Goal: Task Accomplishment & Management: Complete application form

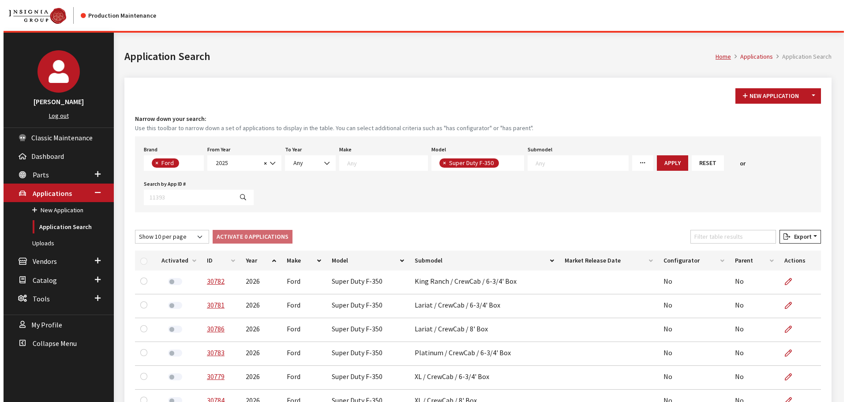
scroll to position [123, 0]
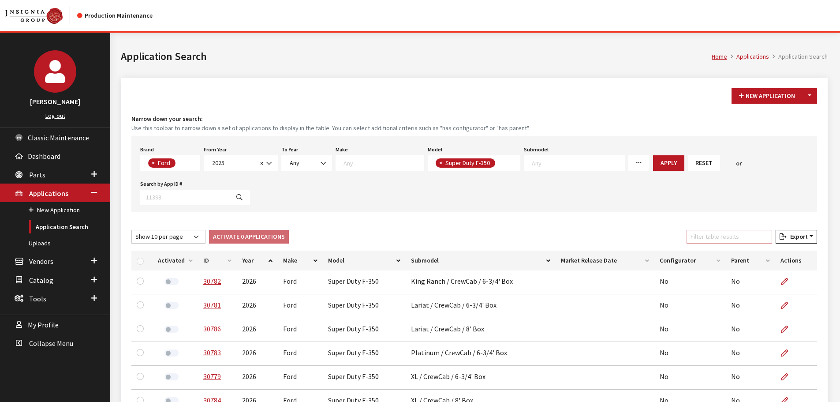
click at [720, 233] on input "Filter table results" at bounding box center [730, 237] width 86 height 14
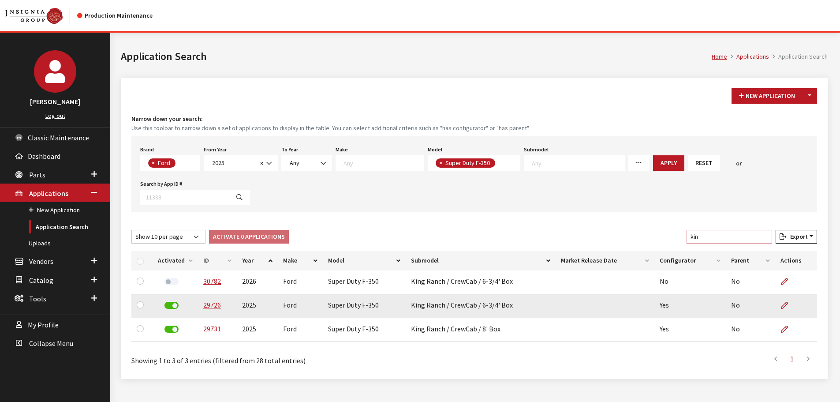
type input "kin"
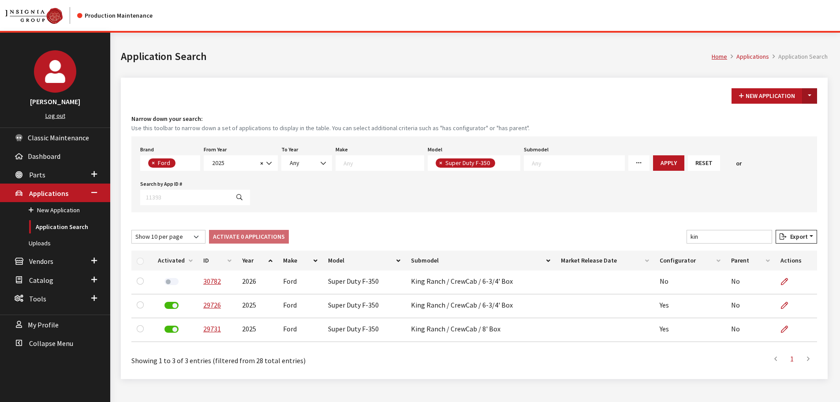
click at [809, 96] on button "Toggle Dropdown" at bounding box center [809, 95] width 15 height 15
click at [775, 117] on button "New From Existing..." at bounding box center [779, 114] width 76 height 15
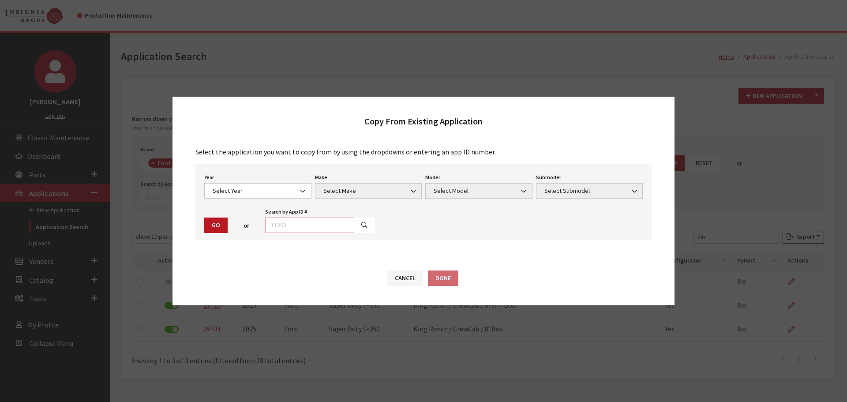
click at [299, 224] on input "text" at bounding box center [309, 224] width 89 height 15
type input "30782"
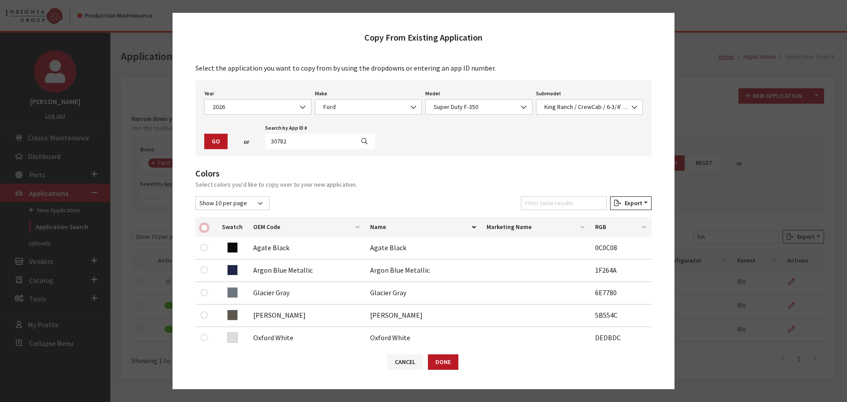
click at [205, 227] on input "checkbox" at bounding box center [204, 227] width 7 height 7
checkbox input "true"
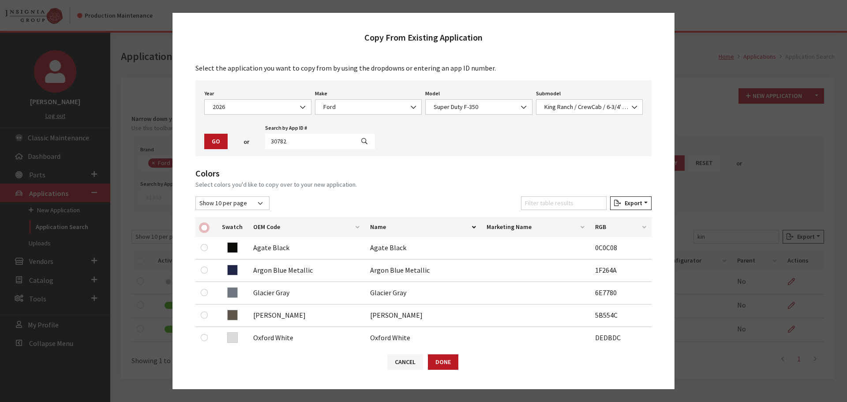
checkbox input "true"
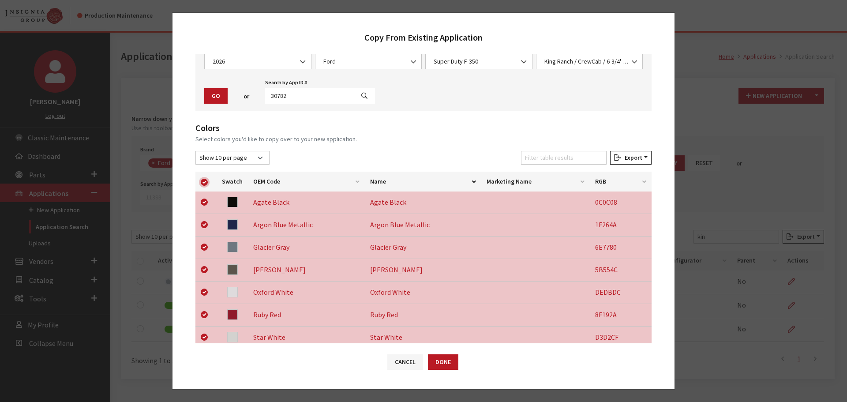
scroll to position [206, 0]
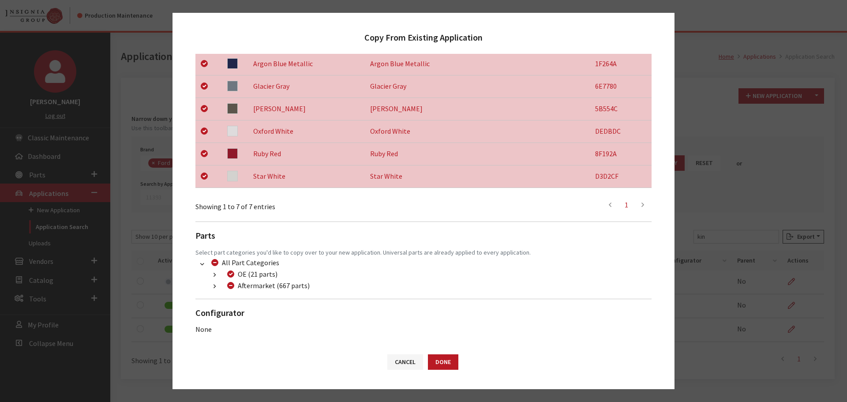
click at [215, 290] on button "button" at bounding box center [214, 286] width 17 height 10
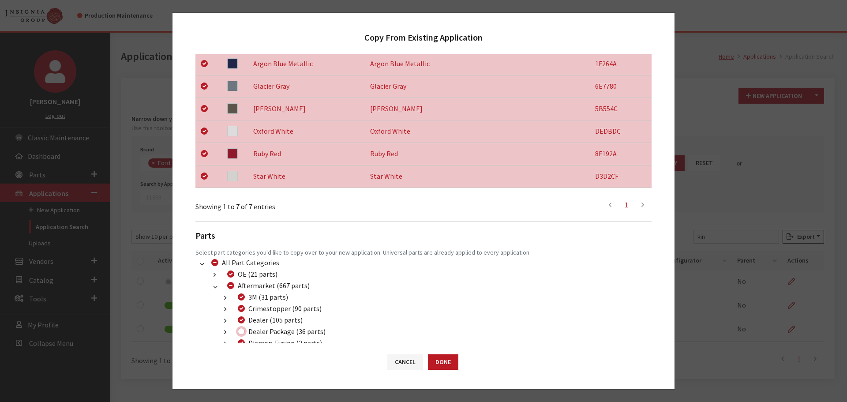
click at [240, 330] on input "Dealer Package (36 parts)" at bounding box center [241, 331] width 7 height 7
checkbox input "true"
click at [446, 360] on button "Done" at bounding box center [443, 361] width 30 height 15
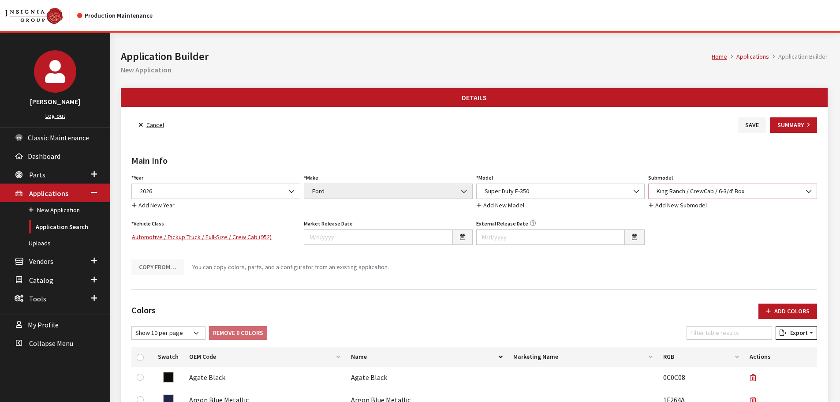
click at [661, 190] on span "King Ranch / CrewCab / 6-3/4' Box" at bounding box center [732, 191] width 157 height 9
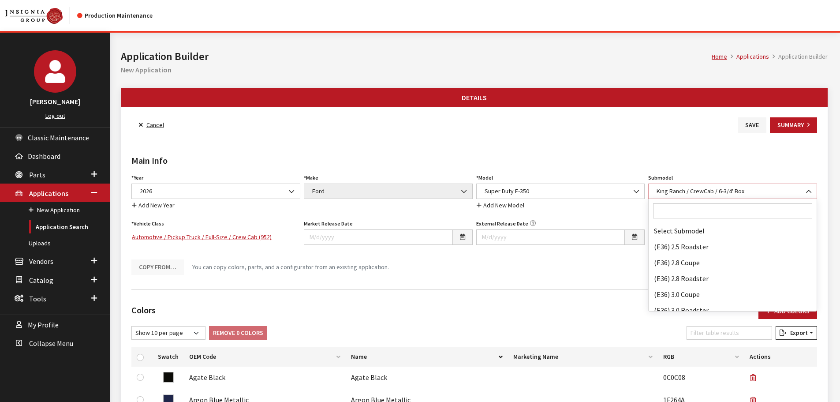
scroll to position [38509, 0]
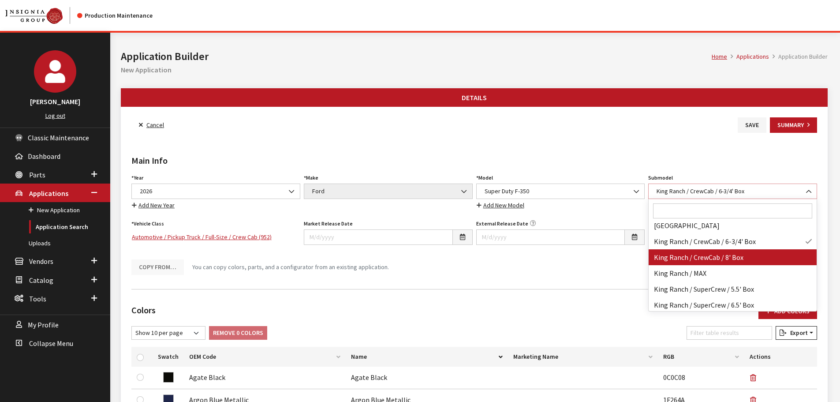
select select "1478"
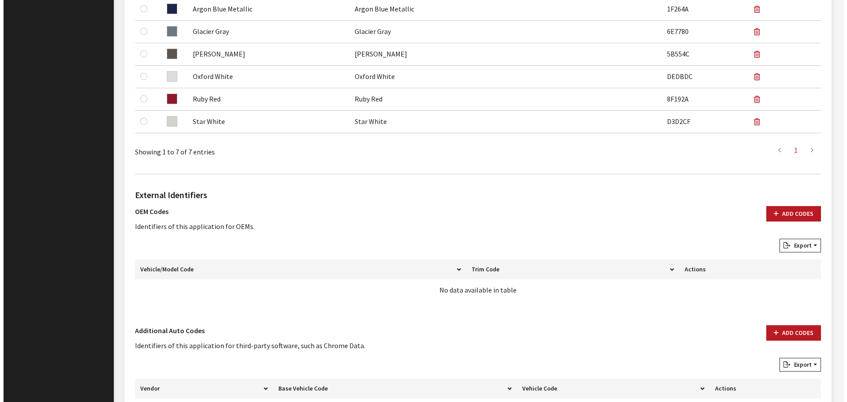
scroll to position [463, 0]
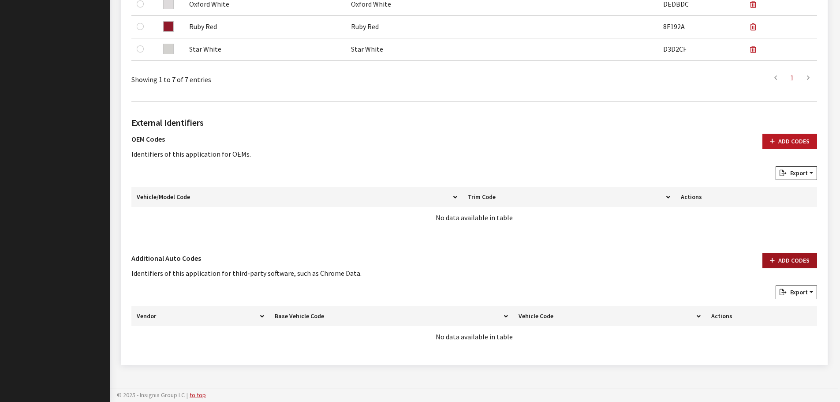
click at [785, 261] on button "Add Codes" at bounding box center [790, 260] width 55 height 15
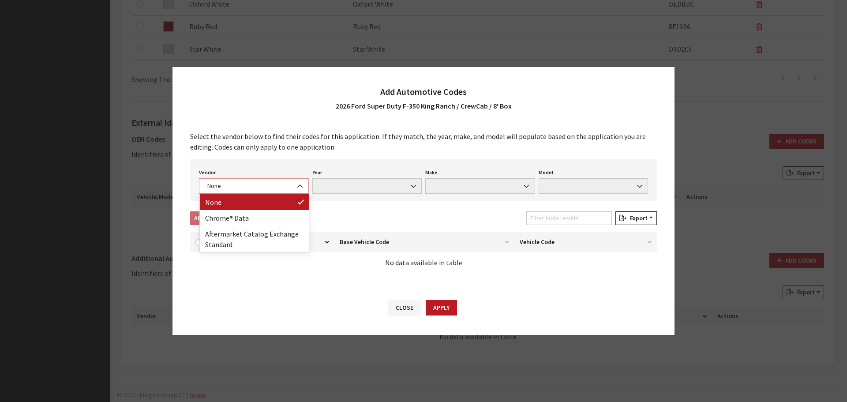
click at [262, 184] on span "None" at bounding box center [254, 185] width 98 height 9
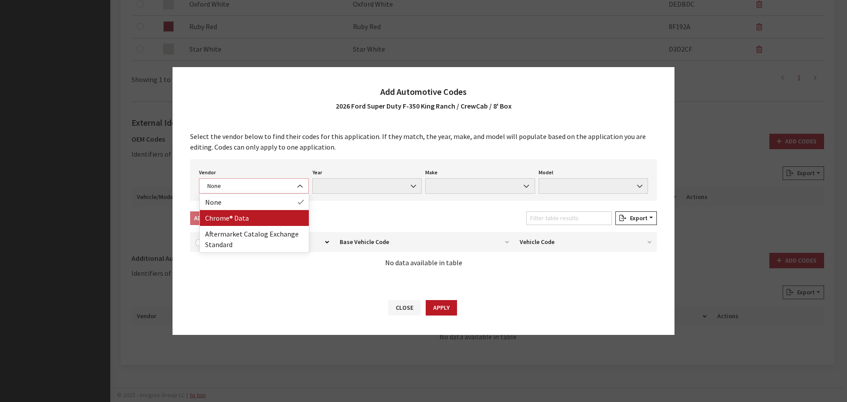
select select "4"
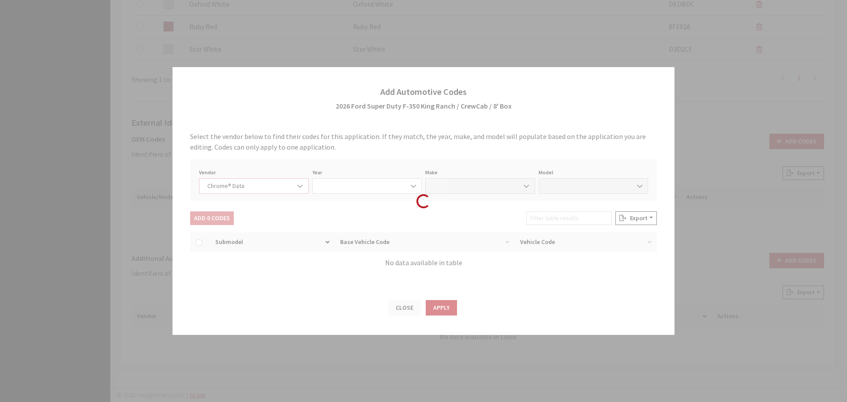
select select "2026"
select select "13"
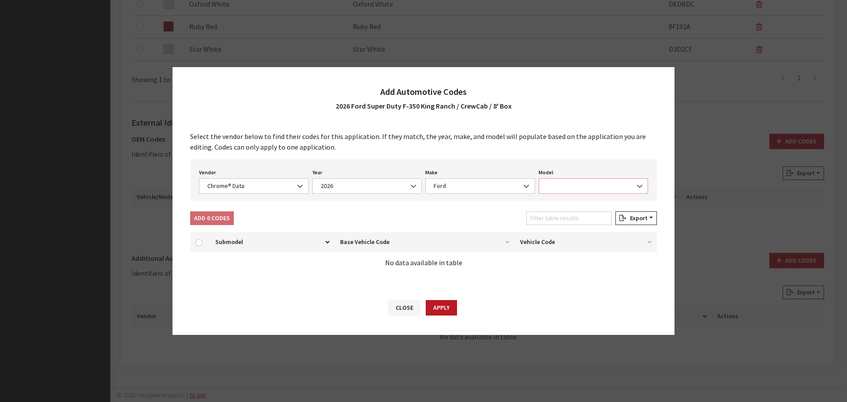
click at [573, 184] on span at bounding box center [594, 185] width 110 height 15
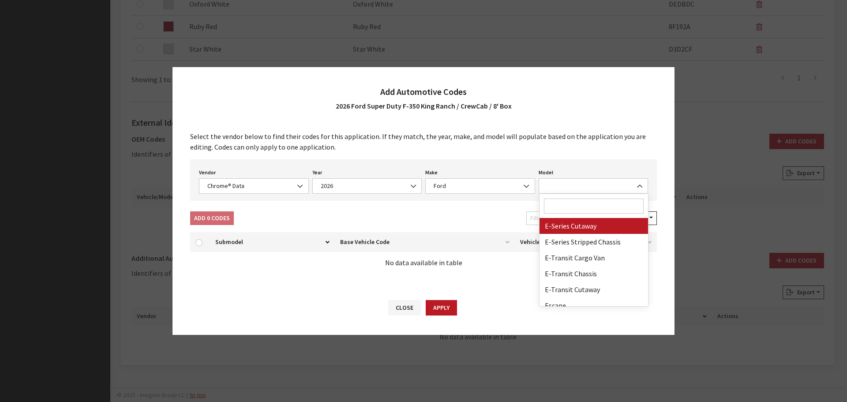
click at [573, 201] on input "Search" at bounding box center [594, 205] width 100 height 15
type input "35"
select select "72104"
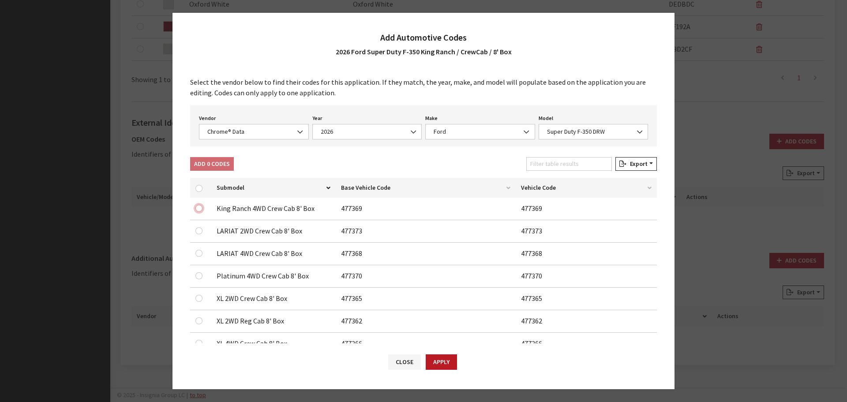
click at [199, 208] on input "checkbox" at bounding box center [198, 208] width 7 height 7
checkbox input "true"
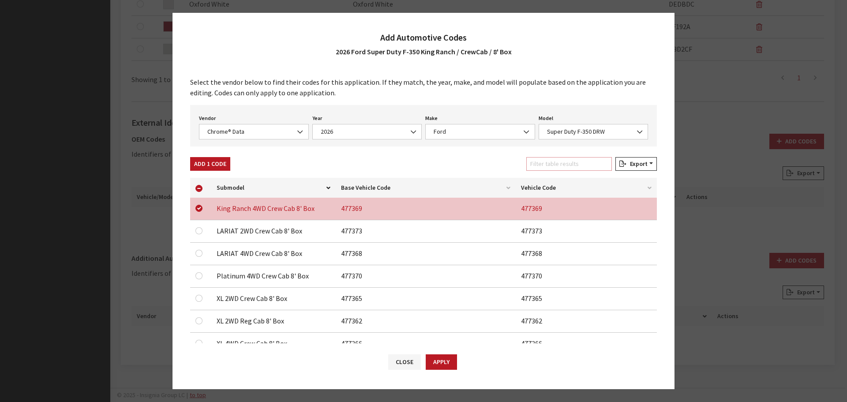
click at [575, 161] on input "Filter table results" at bounding box center [569, 164] width 86 height 14
type input "k"
checkbox input "true"
type input "ki"
checkbox input "true"
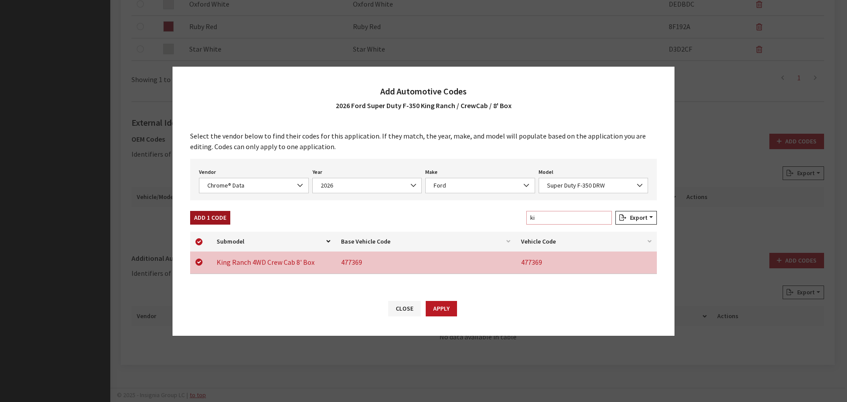
type input "ki"
click at [213, 217] on button "Add 1 Code" at bounding box center [210, 218] width 40 height 14
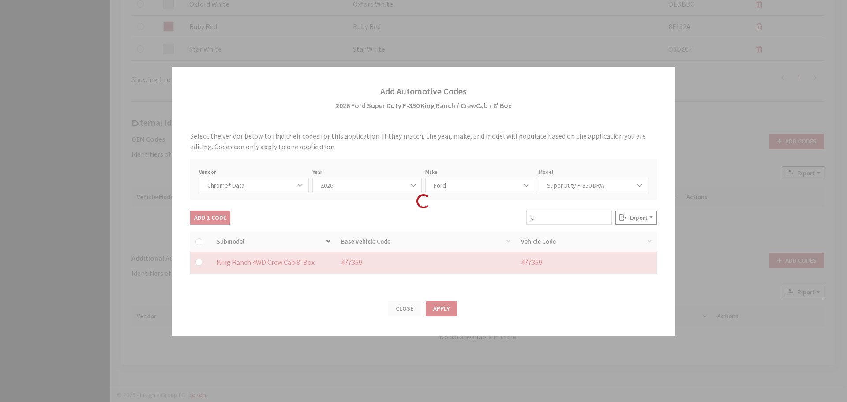
checkbox input "false"
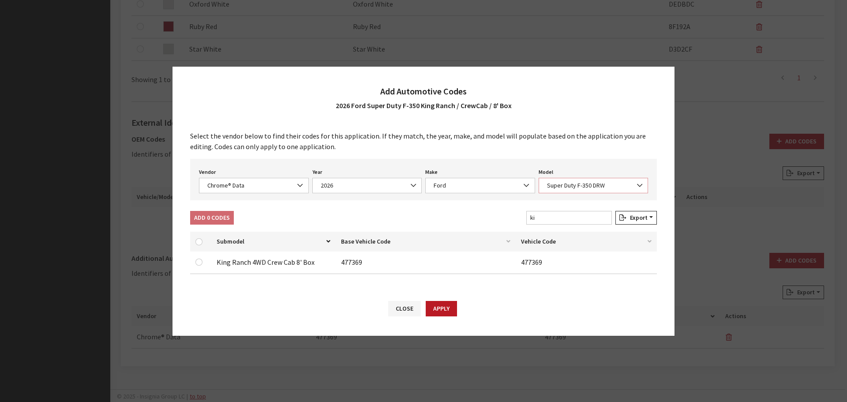
click at [598, 182] on span "Super Duty F-350 DRW" at bounding box center [593, 185] width 98 height 9
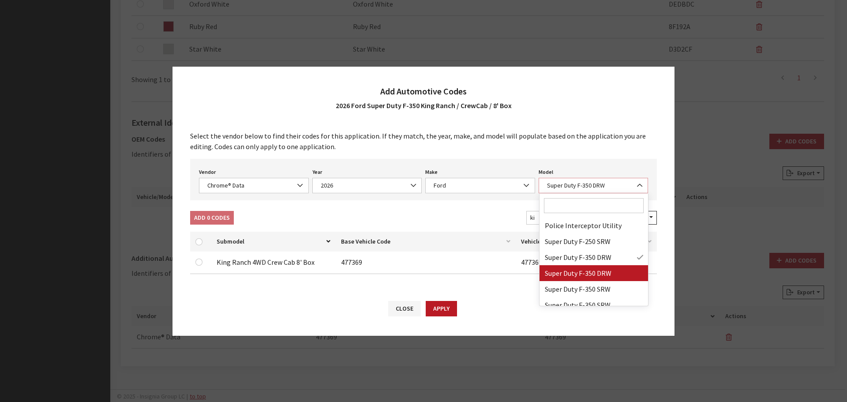
select select "72131"
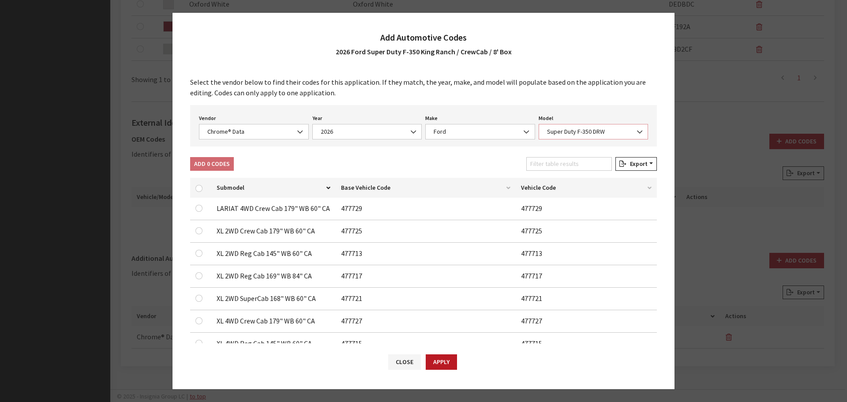
click at [583, 130] on span "Super Duty F-350 DRW" at bounding box center [593, 131] width 98 height 9
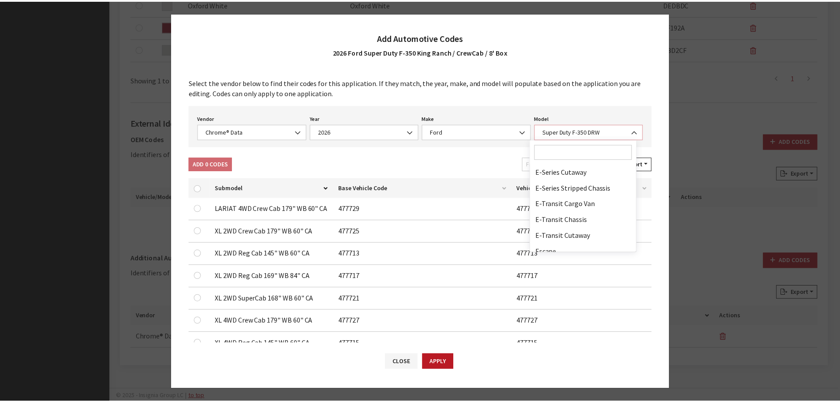
scroll to position [323, 0]
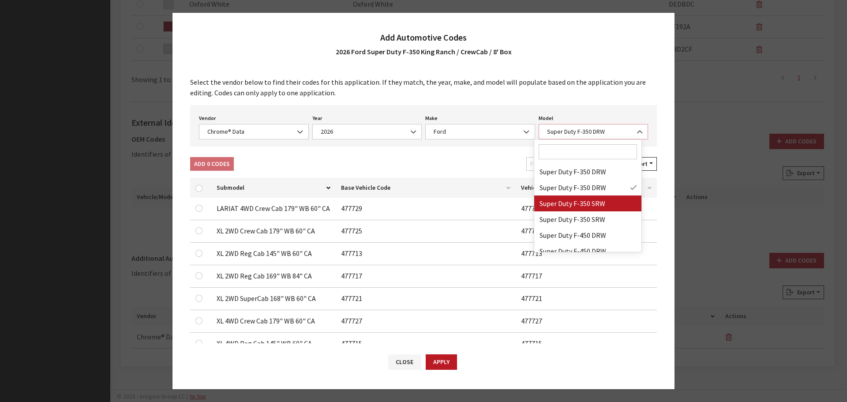
select select "72103"
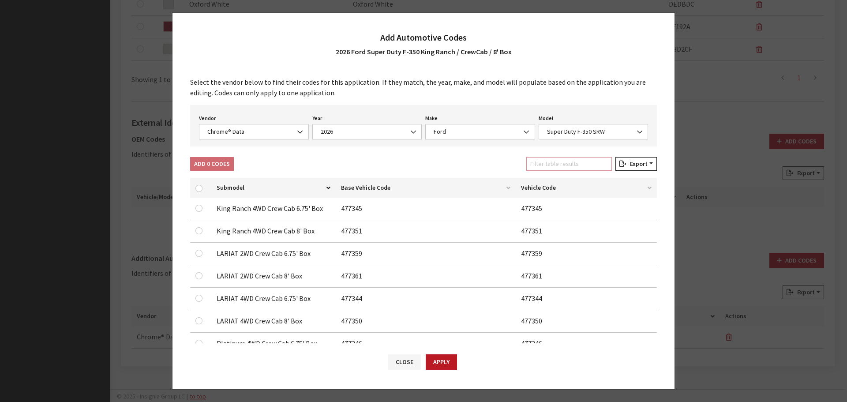
click at [565, 167] on input "Filter table results" at bounding box center [569, 164] width 86 height 14
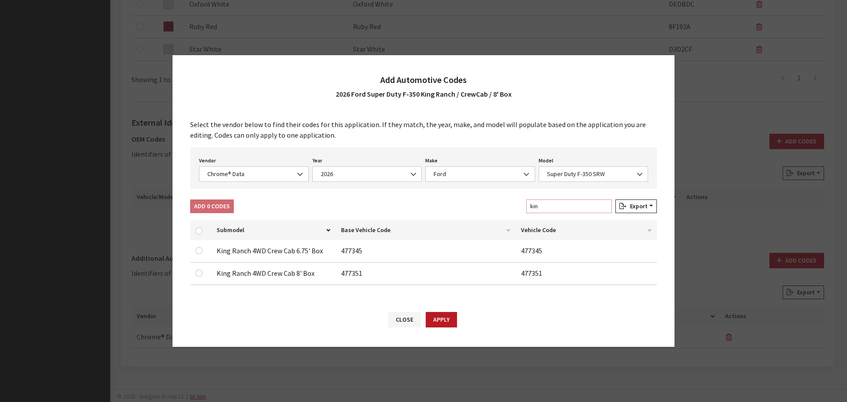
type input "kin"
click at [197, 273] on input "checkbox" at bounding box center [198, 272] width 7 height 7
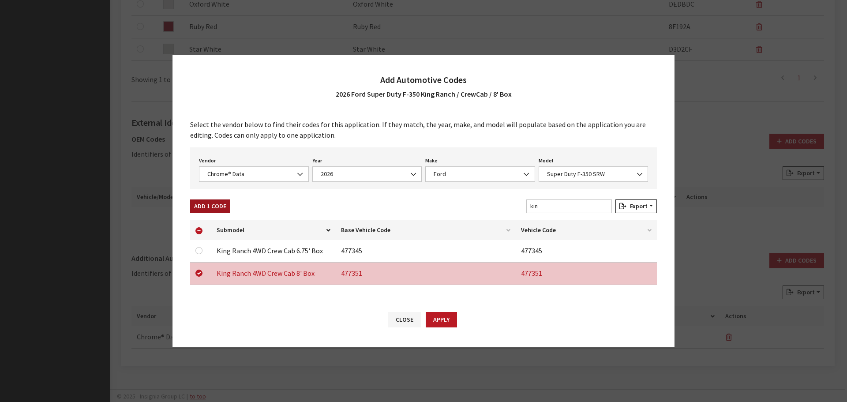
click at [218, 204] on button "Add 1 Code" at bounding box center [210, 206] width 40 height 14
checkbox input "false"
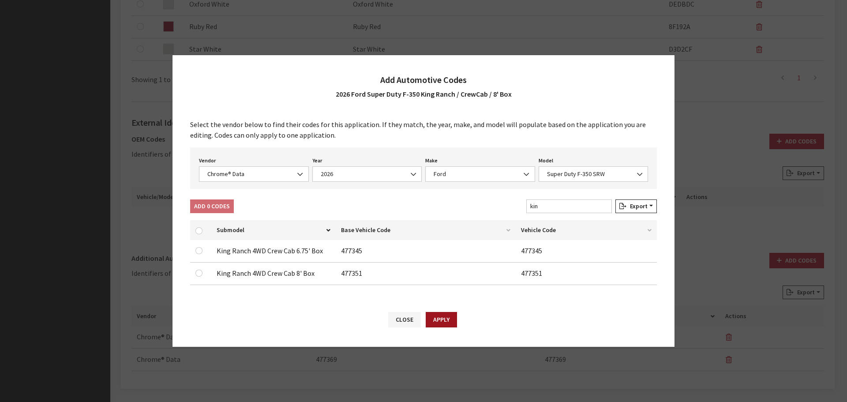
click at [439, 319] on button "Apply" at bounding box center [441, 319] width 31 height 15
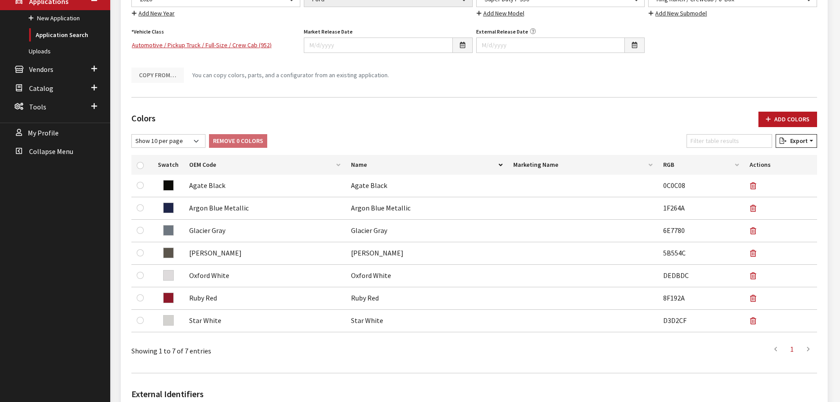
scroll to position [0, 0]
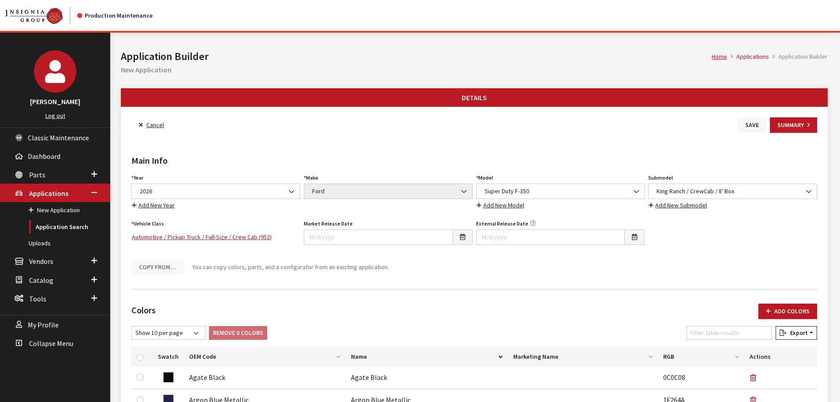
click at [751, 121] on button "Save" at bounding box center [752, 124] width 29 height 15
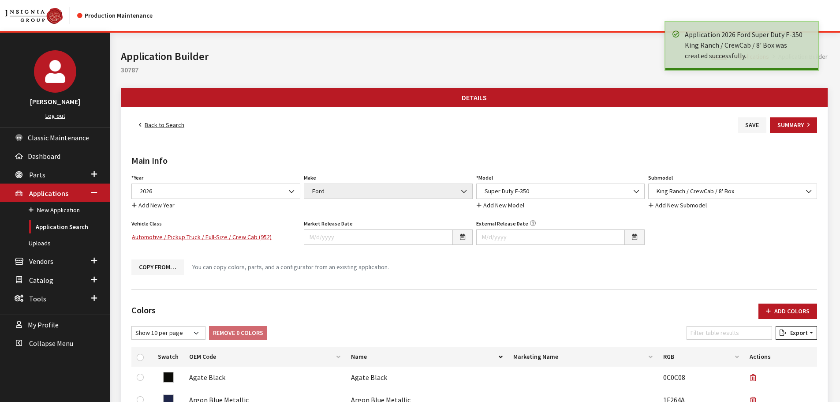
drag, startPoint x: 155, startPoint y: 124, endPoint x: 161, endPoint y: 127, distance: 6.1
click at [155, 124] on link "Back to Search" at bounding box center [161, 124] width 60 height 15
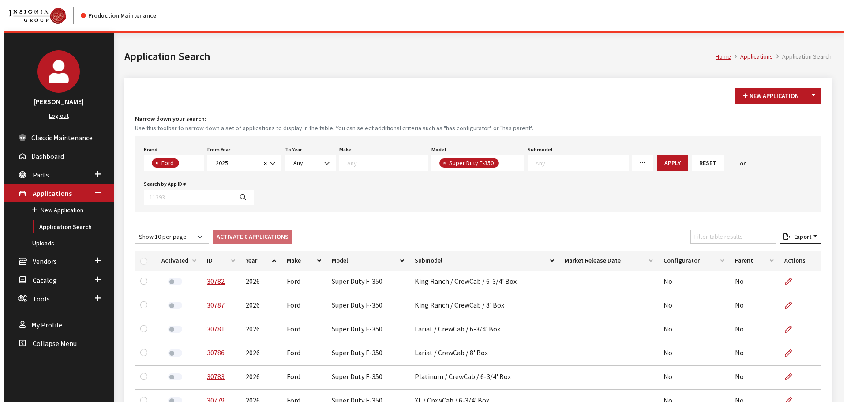
scroll to position [123, 0]
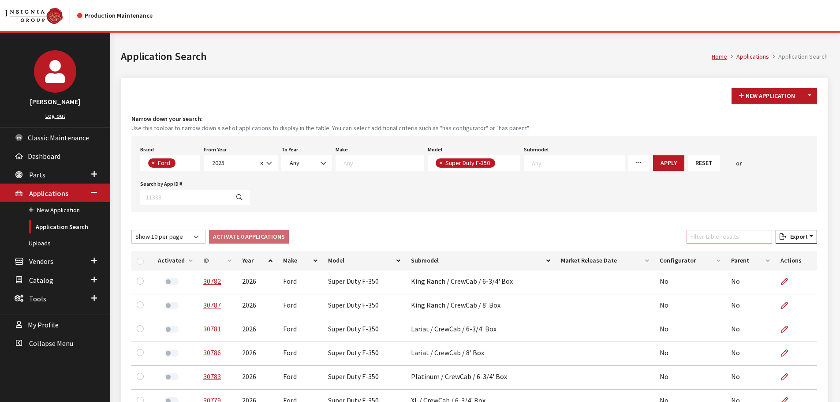
click at [713, 233] on input "Filter table results" at bounding box center [730, 237] width 86 height 14
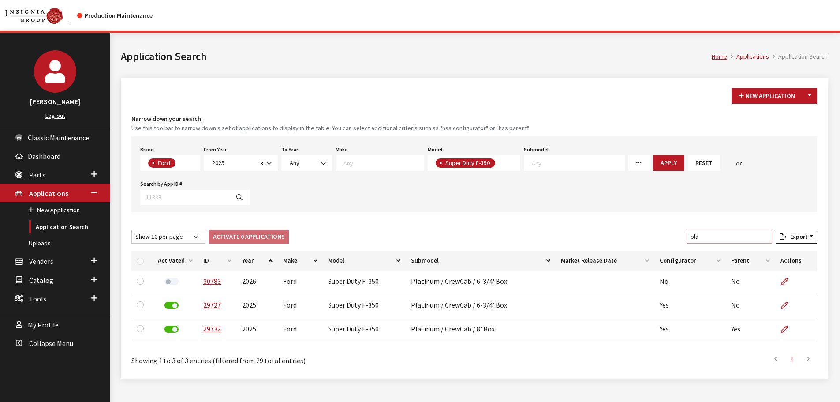
type input "pla"
click at [812, 94] on button "Toggle Dropdown" at bounding box center [809, 95] width 15 height 15
click at [770, 116] on button "New From Existing..." at bounding box center [779, 114] width 76 height 15
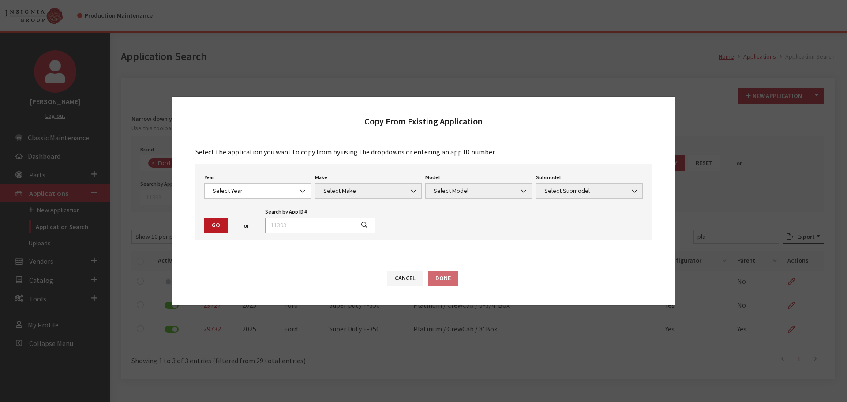
click at [326, 223] on input "text" at bounding box center [309, 224] width 89 height 15
type input "30783"
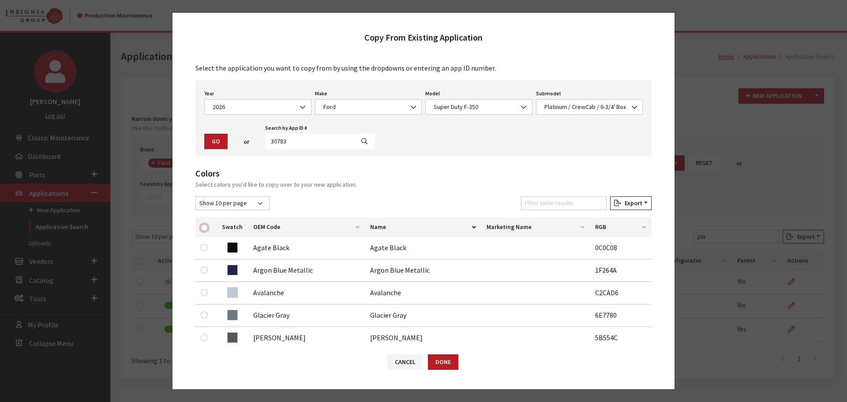
click at [207, 228] on input "checkbox" at bounding box center [204, 227] width 7 height 7
checkbox input "true"
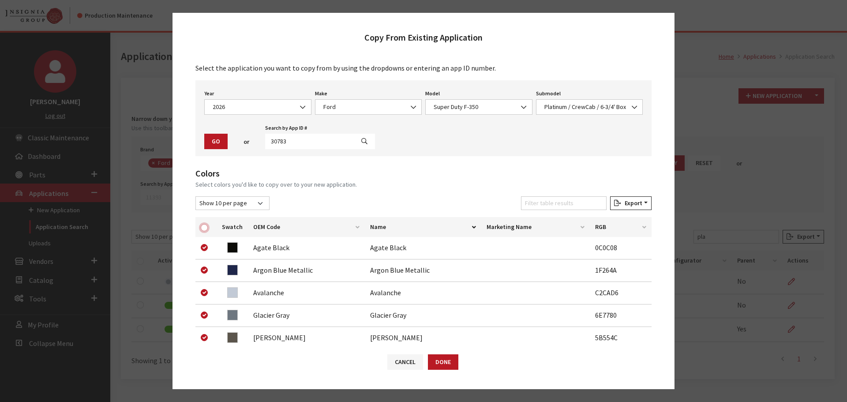
checkbox input "true"
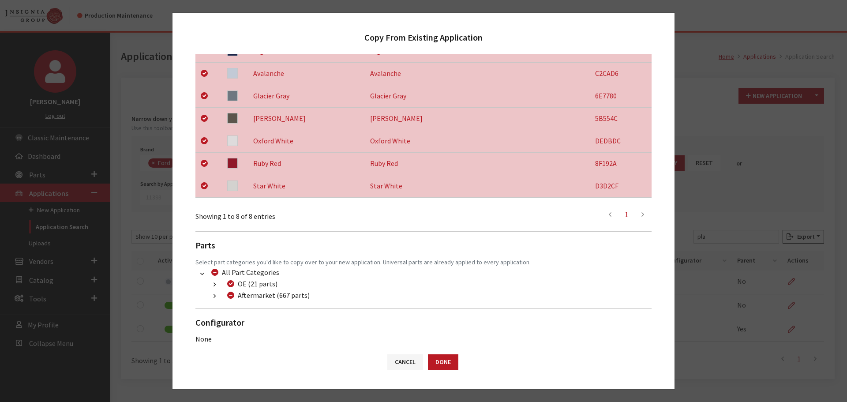
scroll to position [221, 0]
click at [214, 296] on icon "button" at bounding box center [214, 295] width 2 height 6
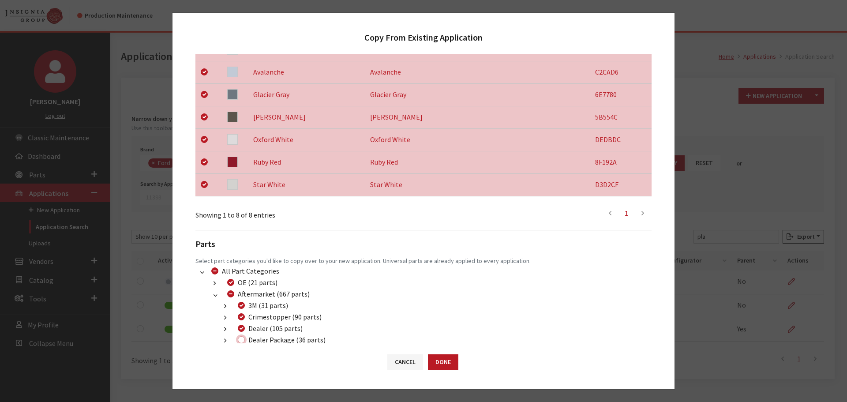
click at [243, 338] on input "Dealer Package (36 parts)" at bounding box center [241, 339] width 7 height 7
checkbox input "true"
click at [448, 360] on button "Done" at bounding box center [443, 361] width 30 height 15
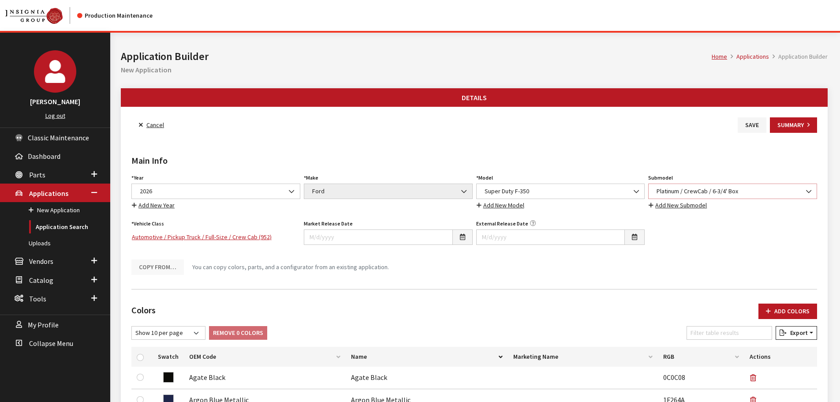
click at [736, 194] on span "Platinum / CrewCab / 6-3/4' Box" at bounding box center [732, 191] width 157 height 9
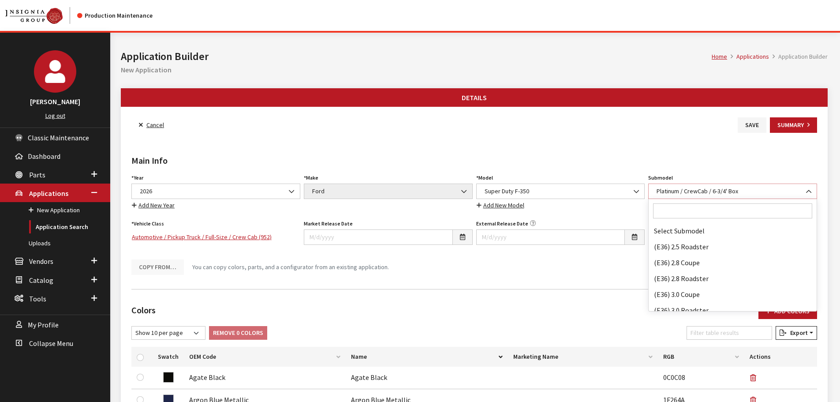
scroll to position [47141, 0]
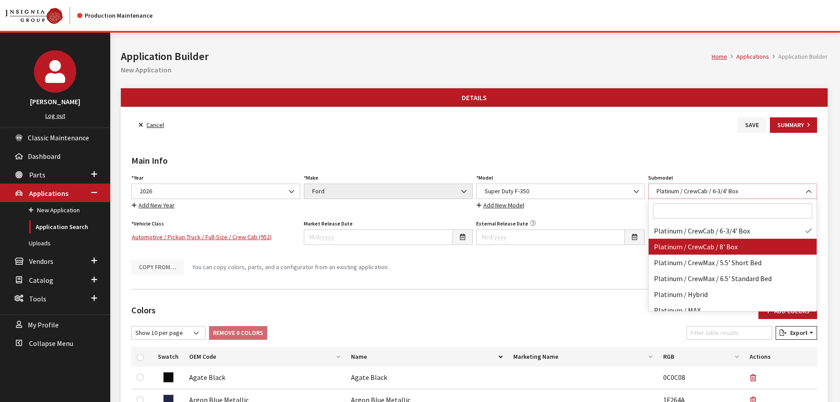
select select "1480"
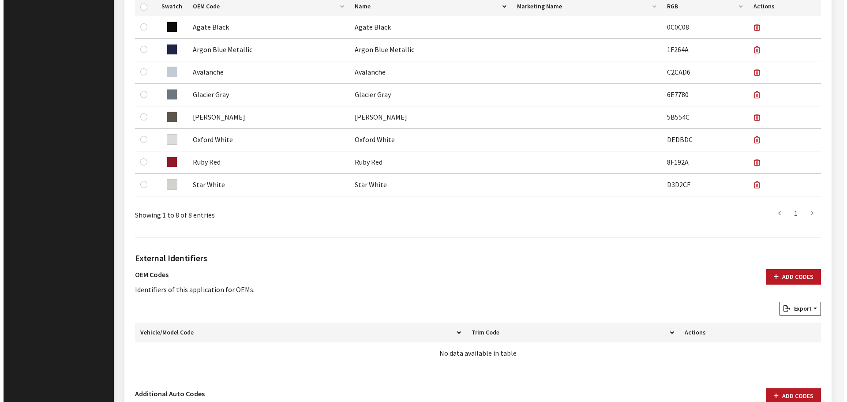
scroll to position [486, 0]
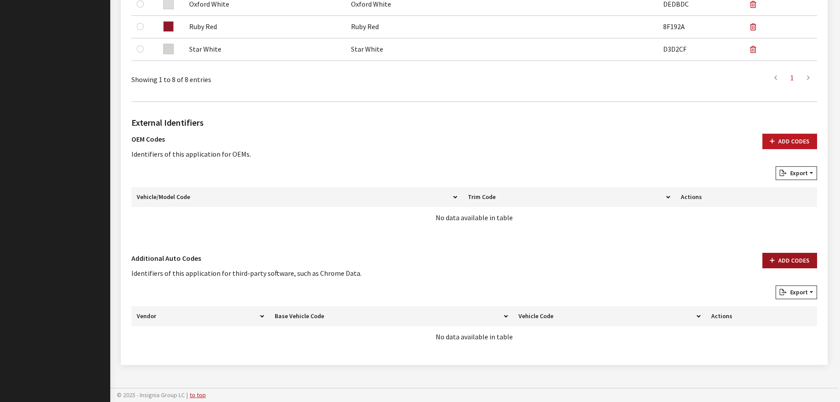
click at [791, 261] on button "Add Codes" at bounding box center [790, 260] width 55 height 15
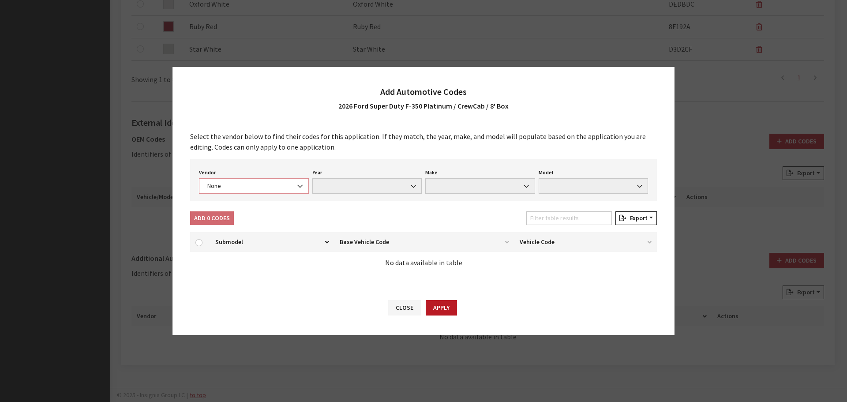
click at [239, 178] on span "None" at bounding box center [254, 185] width 110 height 15
select select "4"
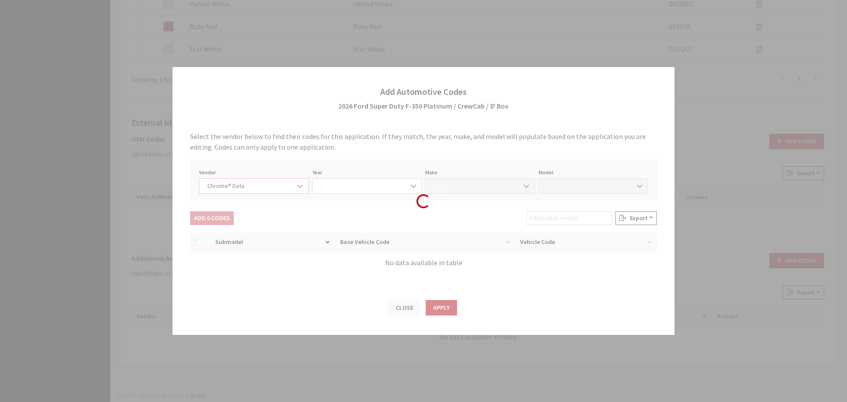
select select "2026"
select select "13"
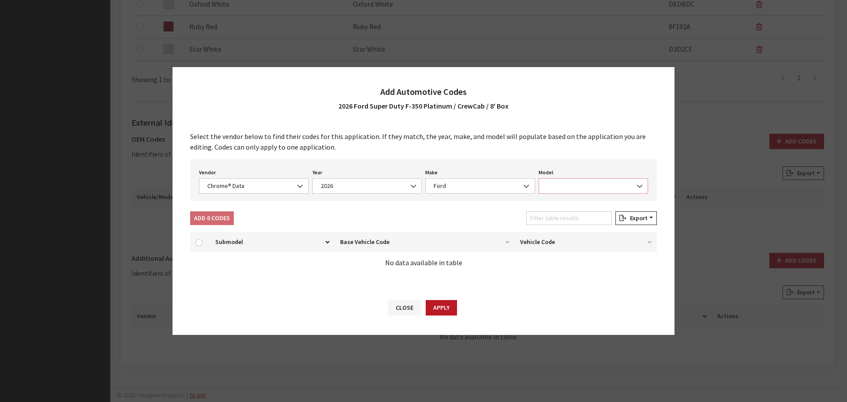
click at [551, 186] on span at bounding box center [594, 185] width 110 height 15
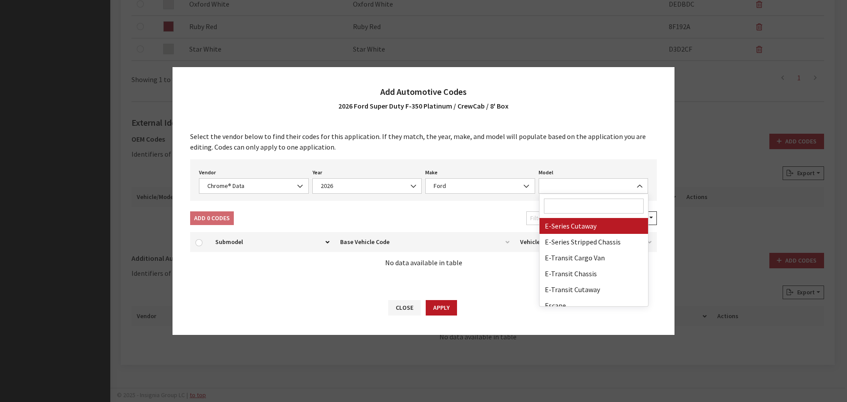
click at [559, 200] on input "Search" at bounding box center [594, 205] width 100 height 15
type input "35"
select select "72104"
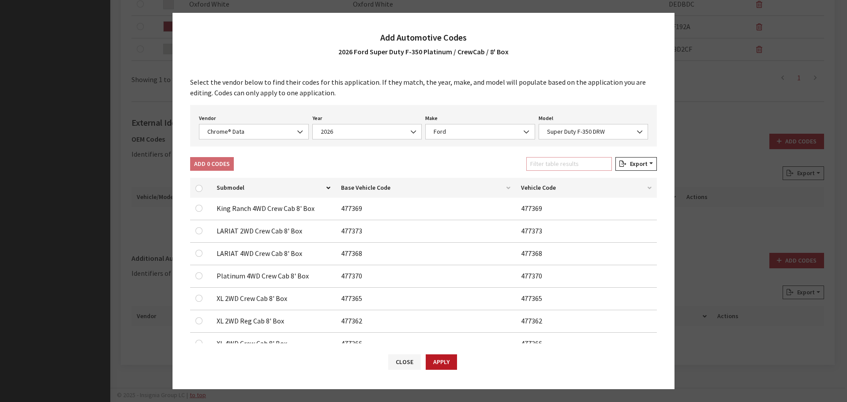
click at [569, 168] on input "Filter table results" at bounding box center [569, 164] width 86 height 14
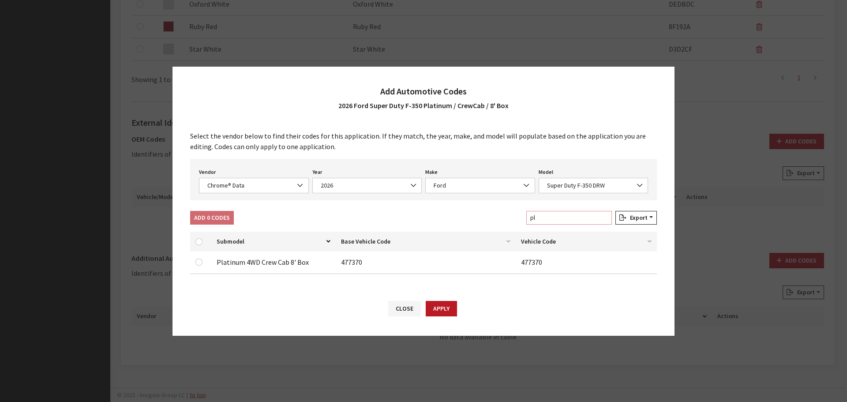
type input "pl"
click at [198, 262] on input "checkbox" at bounding box center [198, 261] width 7 height 7
checkbox input "true"
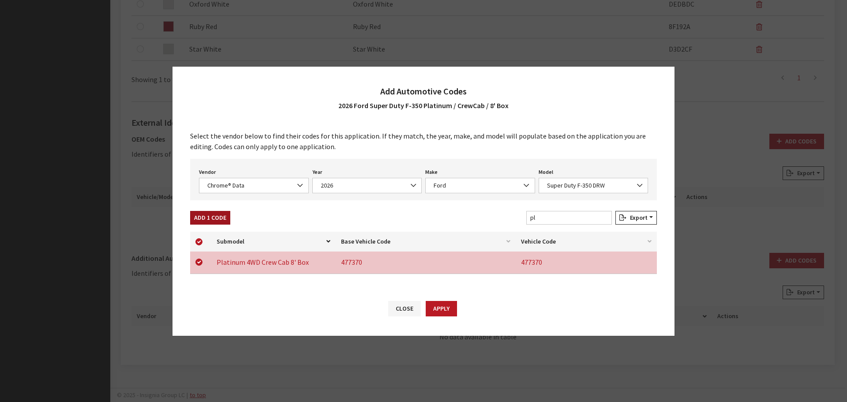
click at [216, 217] on button "Add 1 Code" at bounding box center [210, 218] width 40 height 14
checkbox input "false"
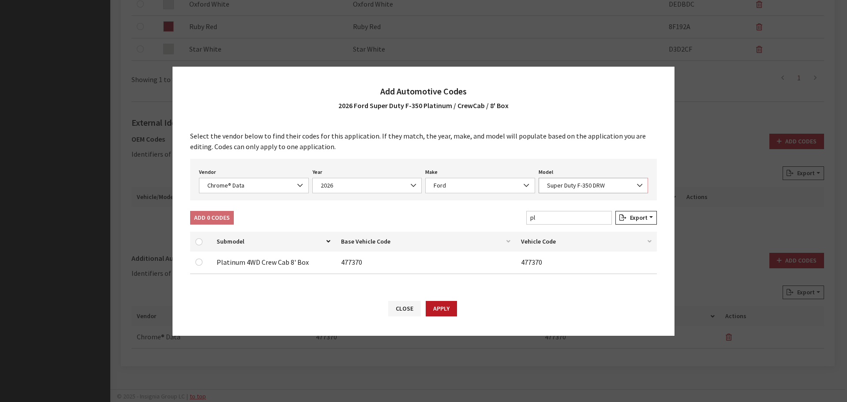
click at [593, 186] on span "Super Duty F-350 DRW" at bounding box center [593, 185] width 98 height 9
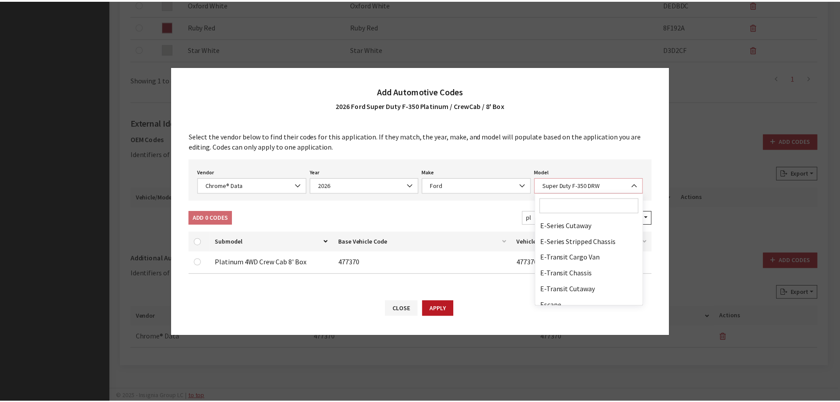
scroll to position [291, 0]
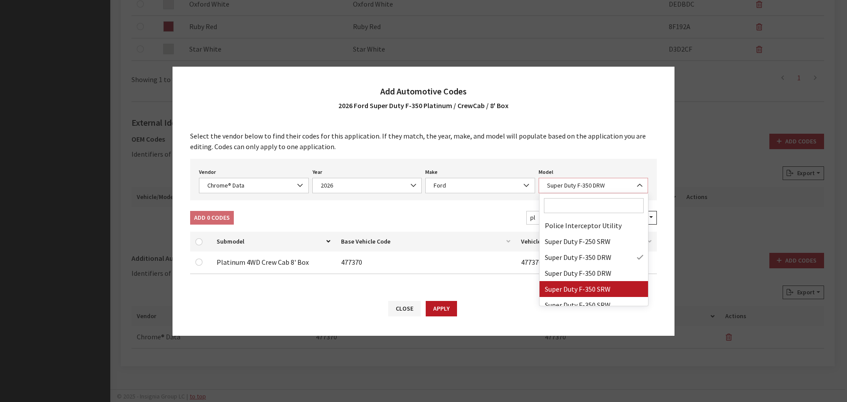
select select "72103"
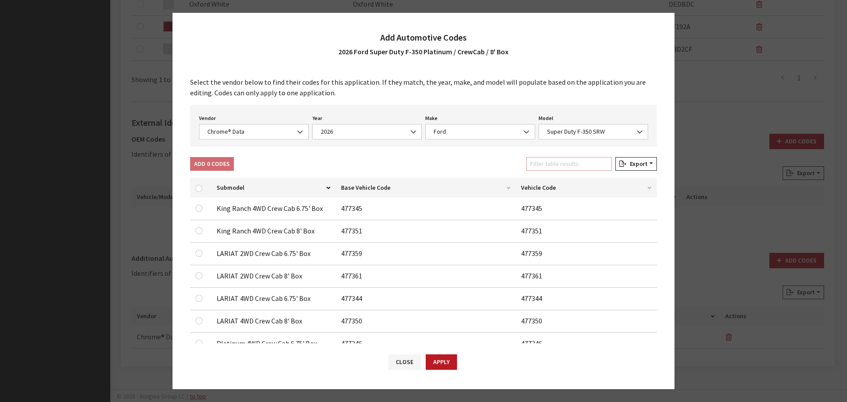
click at [563, 166] on input "Filter table results" at bounding box center [569, 164] width 86 height 14
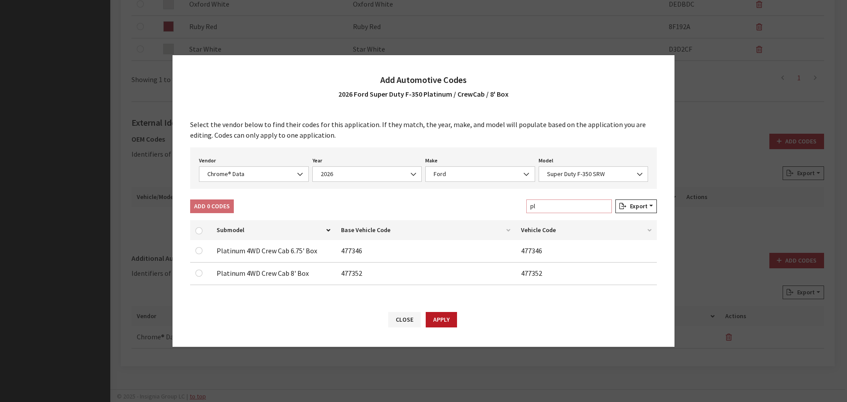
type input "pl"
click at [198, 272] on input "checkbox" at bounding box center [198, 272] width 7 height 7
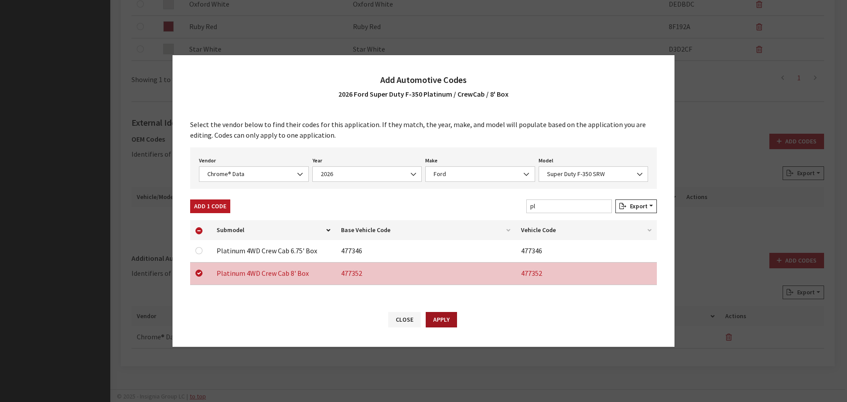
click at [447, 319] on button "Apply" at bounding box center [441, 319] width 31 height 15
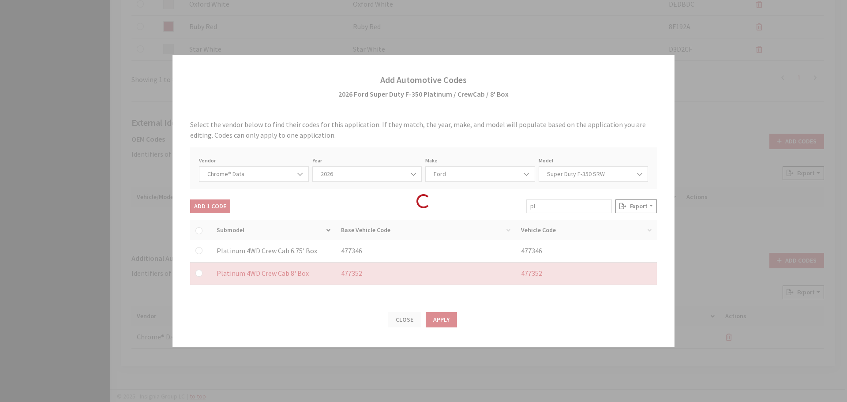
checkbox input "false"
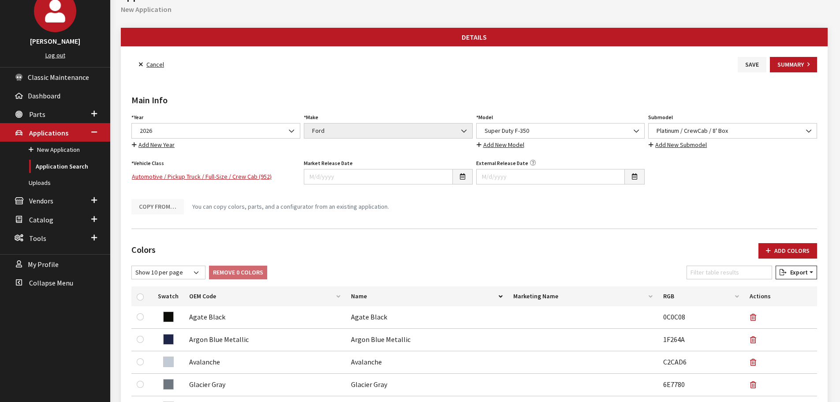
scroll to position [0, 0]
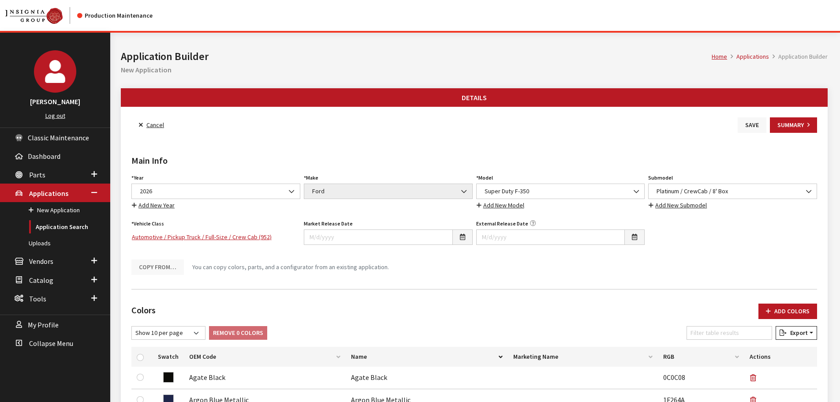
click at [754, 131] on button "Save" at bounding box center [752, 124] width 29 height 15
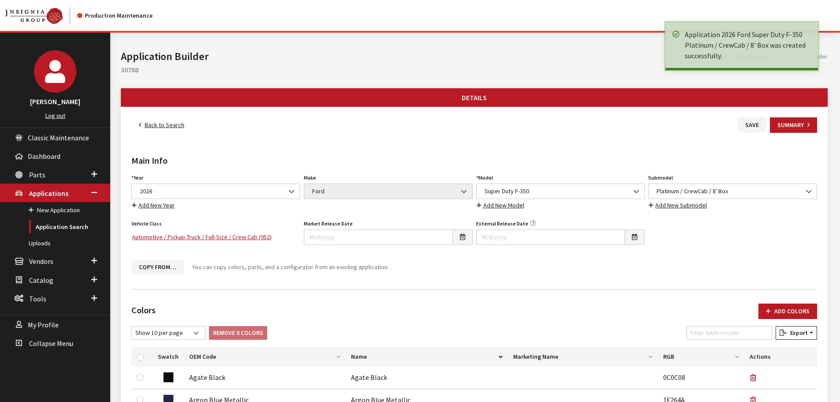
click at [154, 123] on link "Back to Search" at bounding box center [161, 124] width 60 height 15
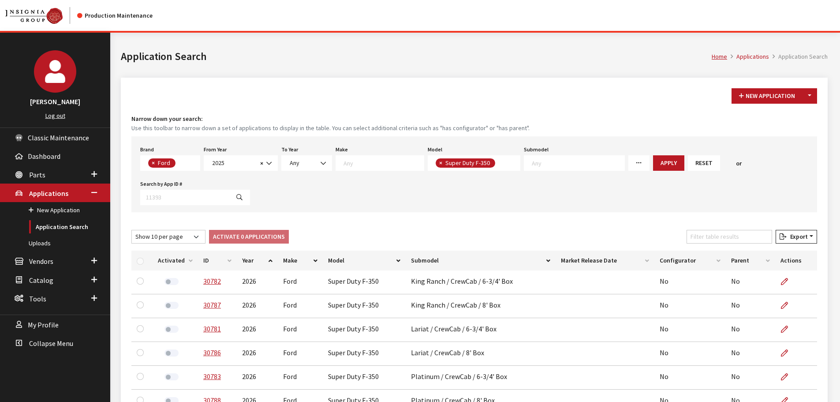
scroll to position [123, 0]
